Goal: Check status: Check status

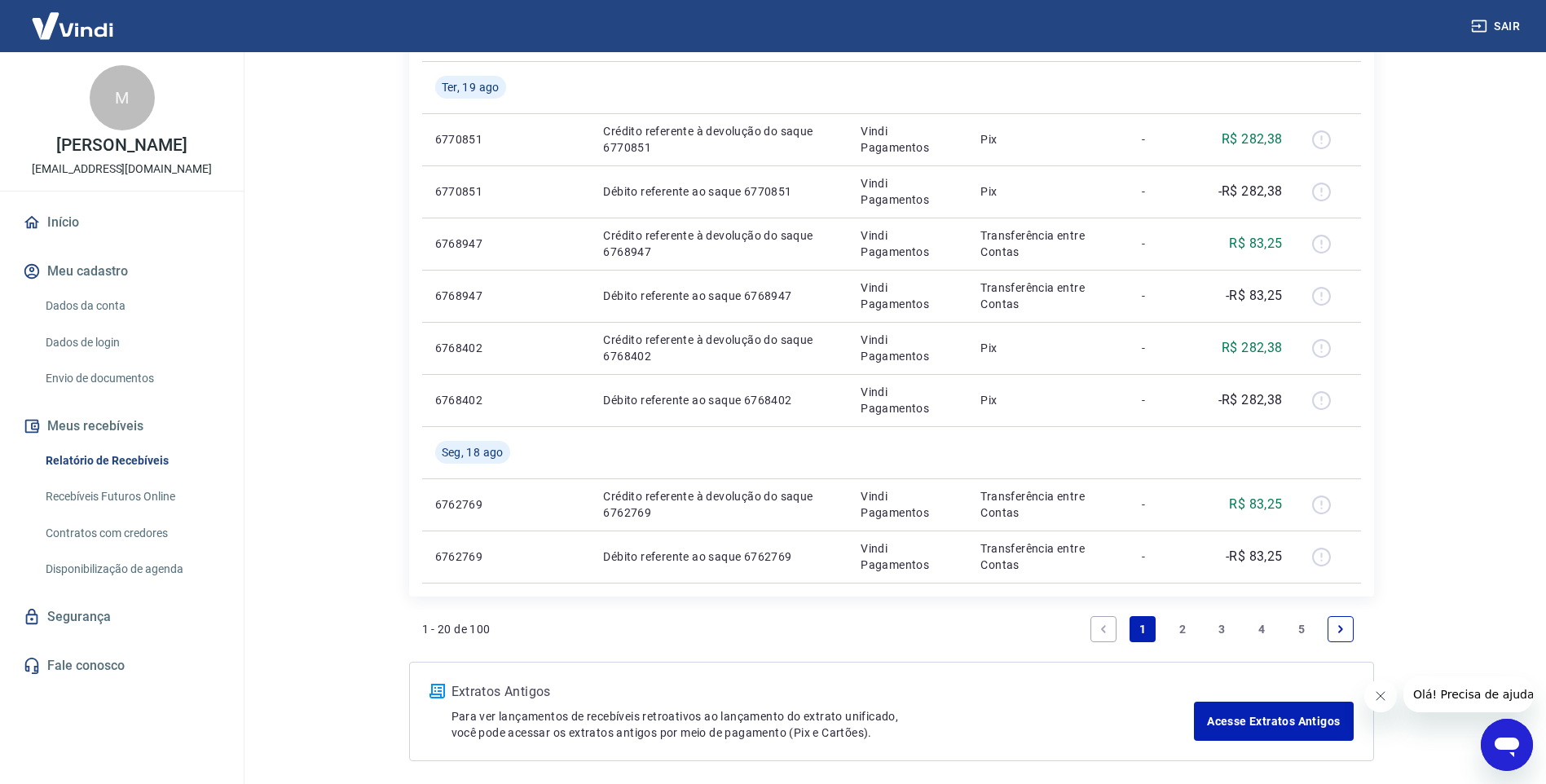
scroll to position [1004, 0]
click at [1177, 630] on link "2" at bounding box center [1182, 627] width 26 height 26
